Goal: Book appointment/travel/reservation

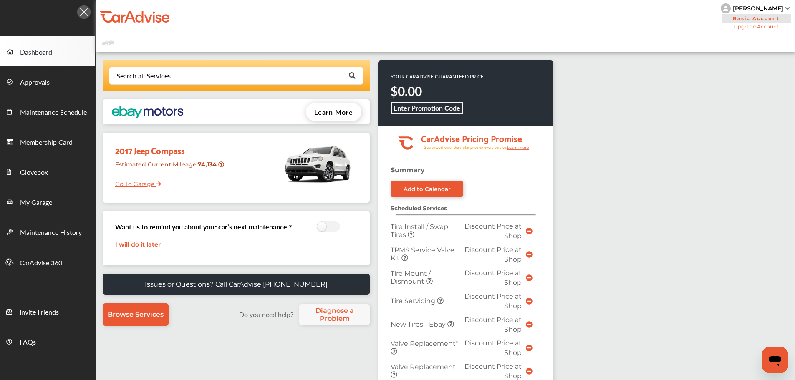
click at [140, 186] on link "Go To Garage" at bounding box center [135, 182] width 52 height 16
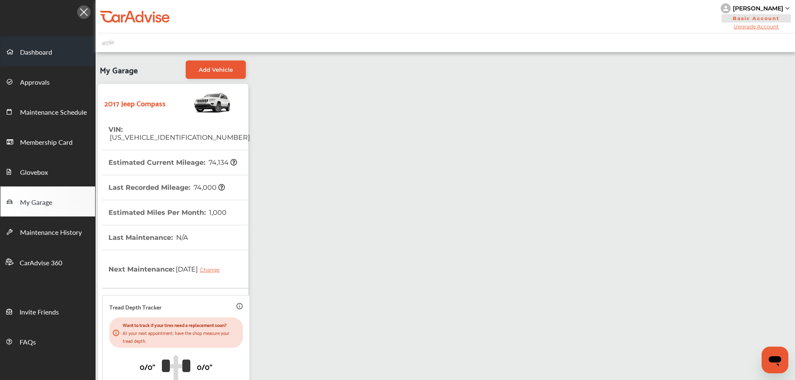
click at [32, 43] on link "Dashboard" at bounding box center [47, 51] width 95 height 30
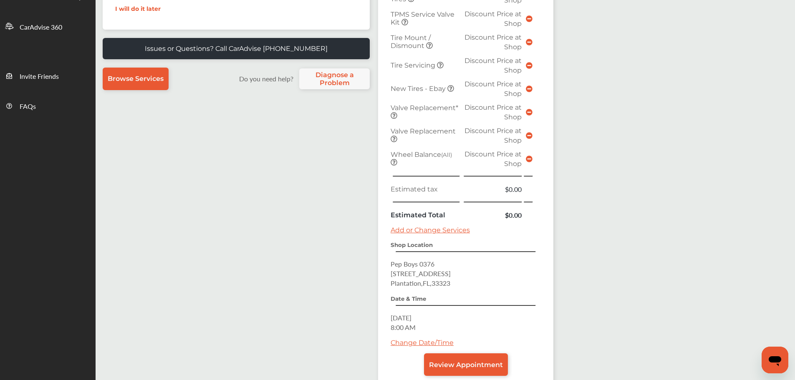
scroll to position [250, 0]
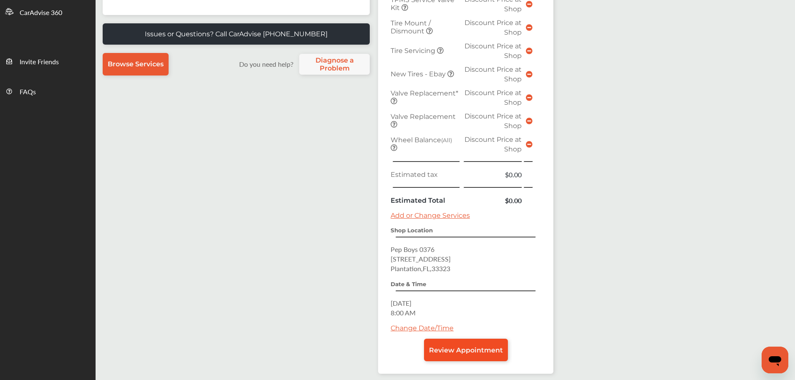
click at [498, 351] on span "Review Appointment" at bounding box center [466, 350] width 74 height 8
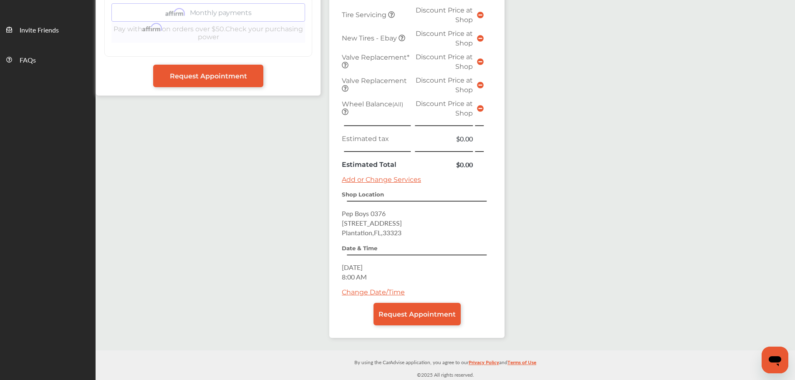
scroll to position [283, 0]
click at [449, 320] on link "Request Appointment" at bounding box center [417, 314] width 87 height 23
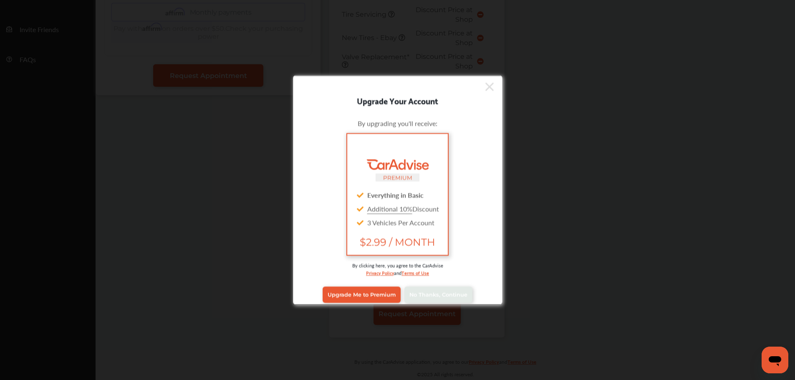
scroll to position [283, 0]
click at [455, 296] on span "No Thanks, Continue" at bounding box center [438, 295] width 58 height 6
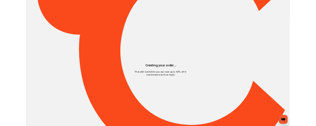
scroll to position [0, 0]
